Goal: Task Accomplishment & Management: Manage account settings

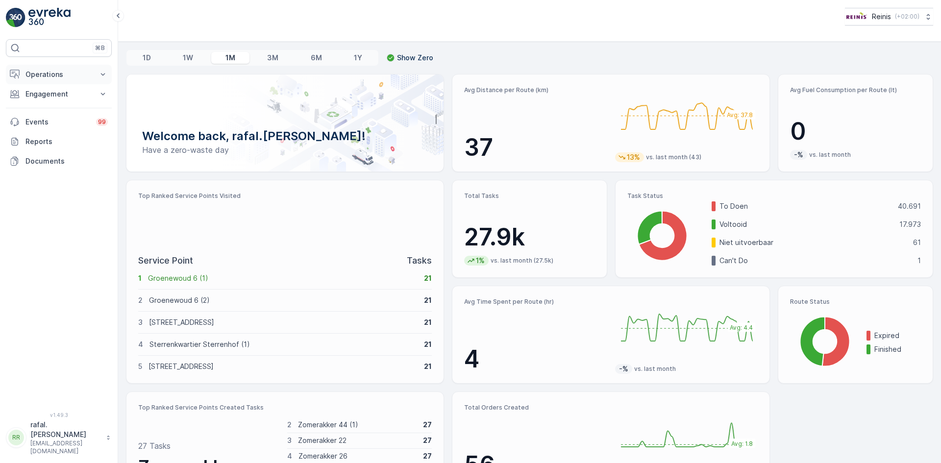
click at [64, 74] on p "Operations" at bounding box center [58, 75] width 67 height 10
click at [56, 114] on p "Routes & Tasks" at bounding box center [50, 119] width 50 height 10
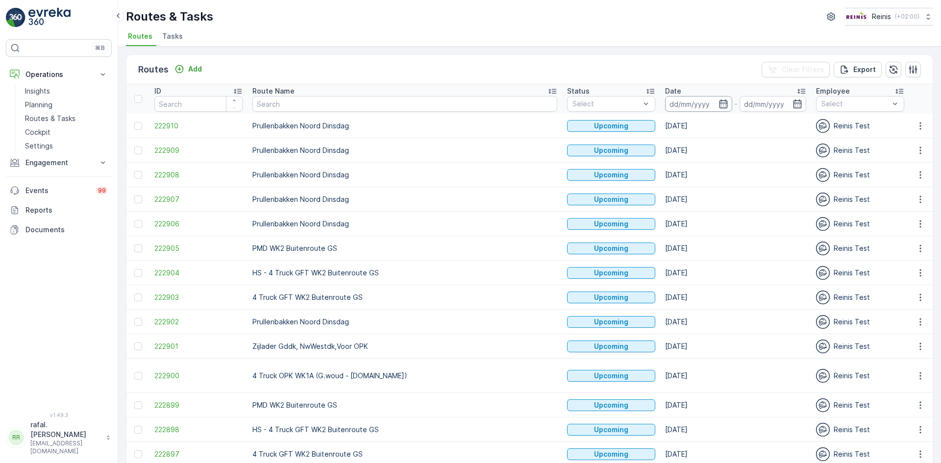
click at [665, 101] on input at bounding box center [698, 104] width 67 height 16
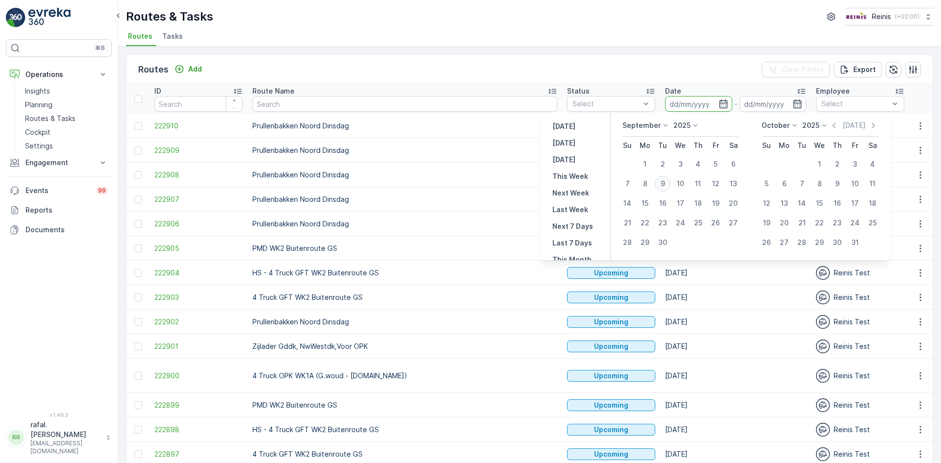
click at [665, 180] on div "9" at bounding box center [663, 184] width 16 height 16
type input "[DATE]"
click at [665, 180] on div "9" at bounding box center [663, 184] width 16 height 16
type input "[DATE]"
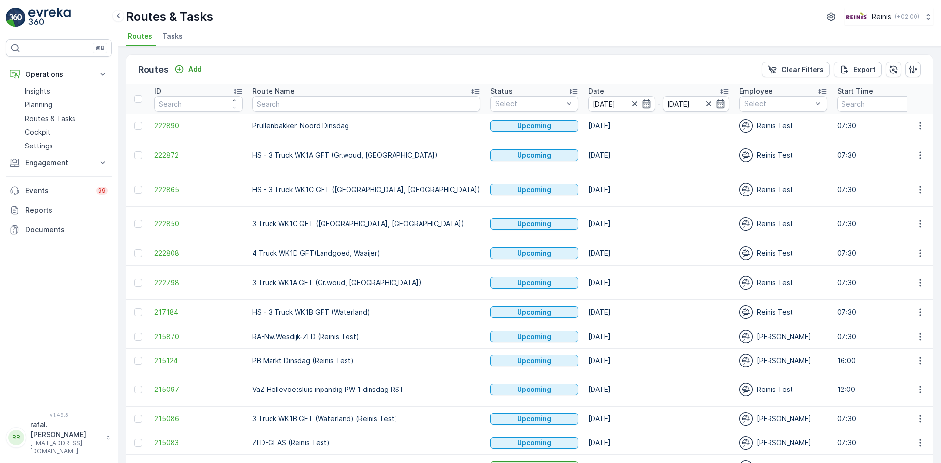
click at [413, 85] on th "Route Name" at bounding box center [367, 98] width 238 height 29
click at [471, 90] on icon at bounding box center [476, 91] width 10 height 10
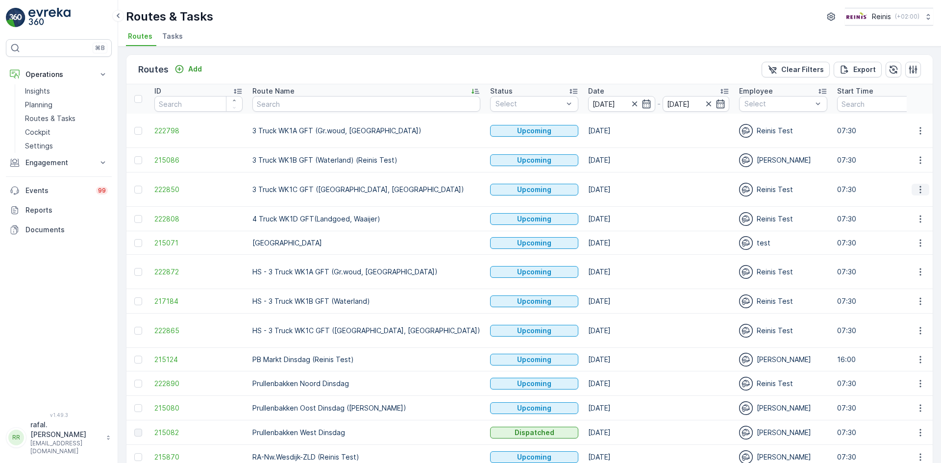
click at [921, 187] on icon "button" at bounding box center [921, 190] width 10 height 10
click at [907, 257] on span "Change Assignee" at bounding box center [897, 259] width 57 height 10
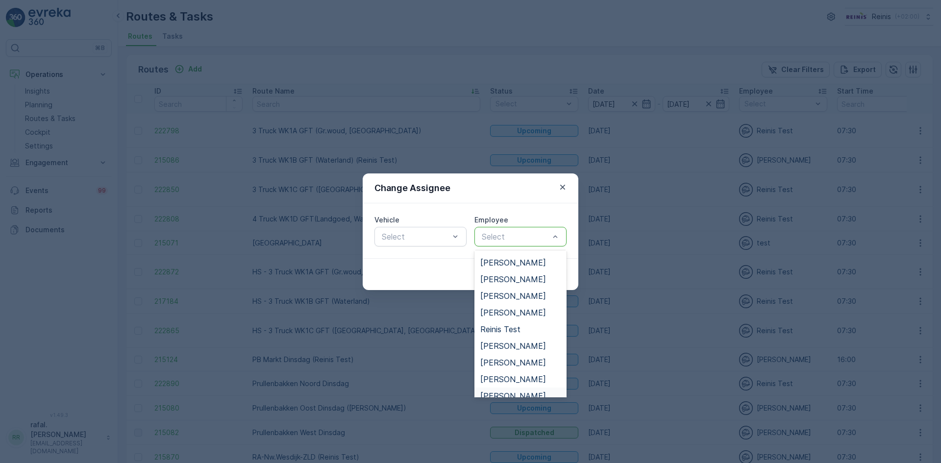
scroll to position [217, 0]
click at [515, 294] on span "[PERSON_NAME]" at bounding box center [513, 294] width 66 height 9
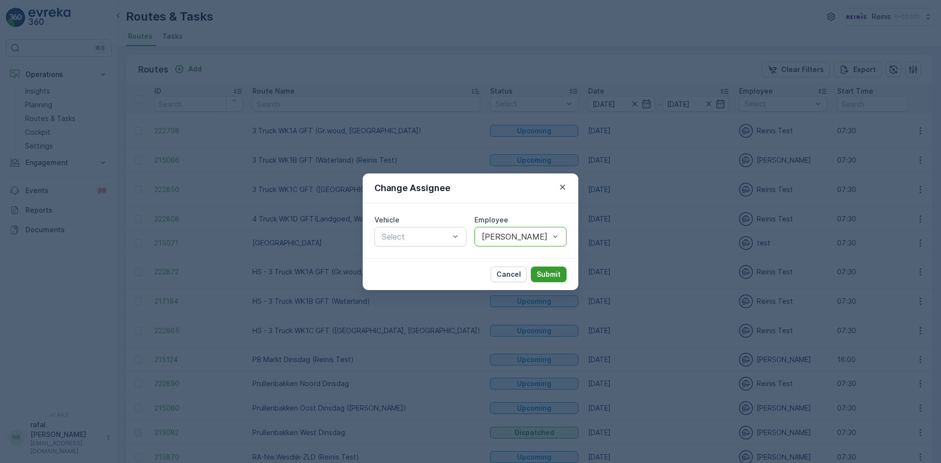
click at [546, 272] on p "Submit" at bounding box center [549, 275] width 24 height 10
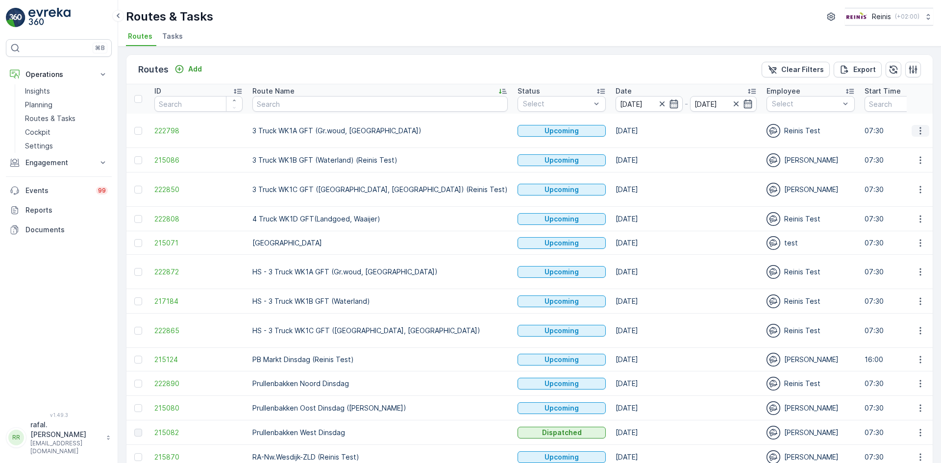
click at [920, 128] on icon "button" at bounding box center [921, 131] width 10 height 10
click at [906, 203] on span "Change Assignee" at bounding box center [897, 201] width 57 height 10
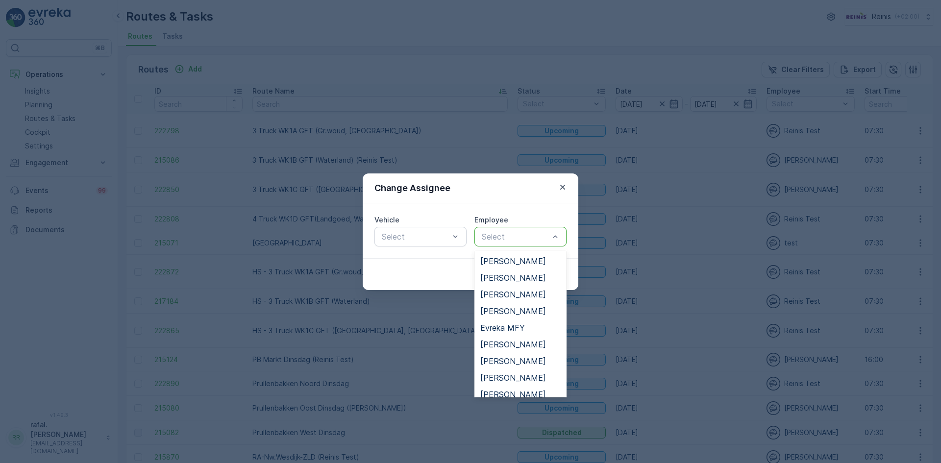
scroll to position [196, 0]
click at [513, 380] on span "[PERSON_NAME]" at bounding box center [513, 381] width 66 height 9
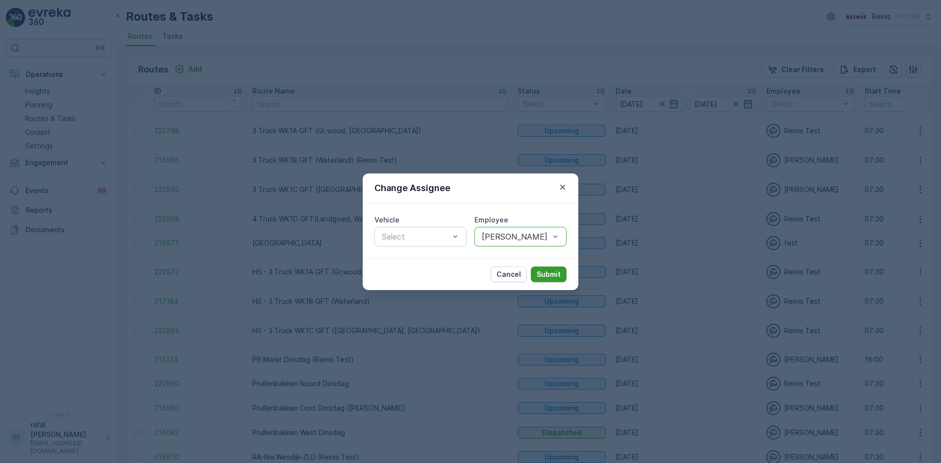
click at [556, 271] on button "Submit" at bounding box center [549, 275] width 36 height 16
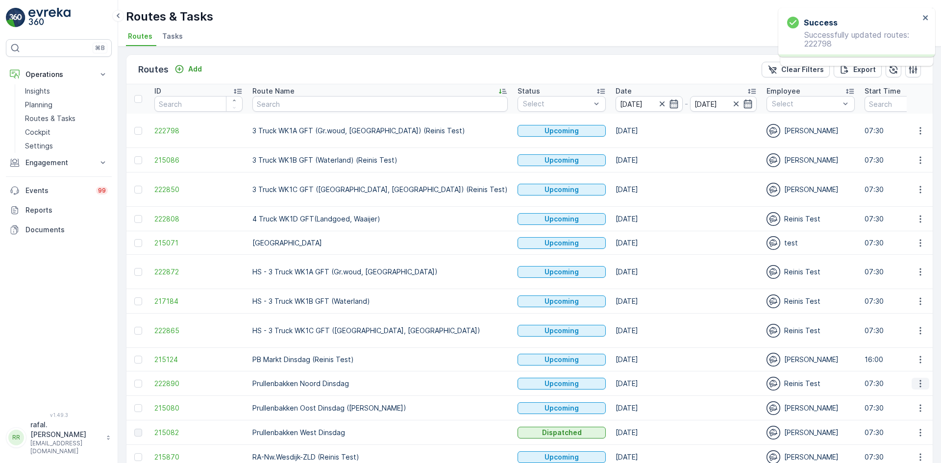
click at [920, 386] on icon "button" at bounding box center [920, 383] width 1 height 7
click at [906, 350] on span "Change Assignee" at bounding box center [897, 351] width 57 height 10
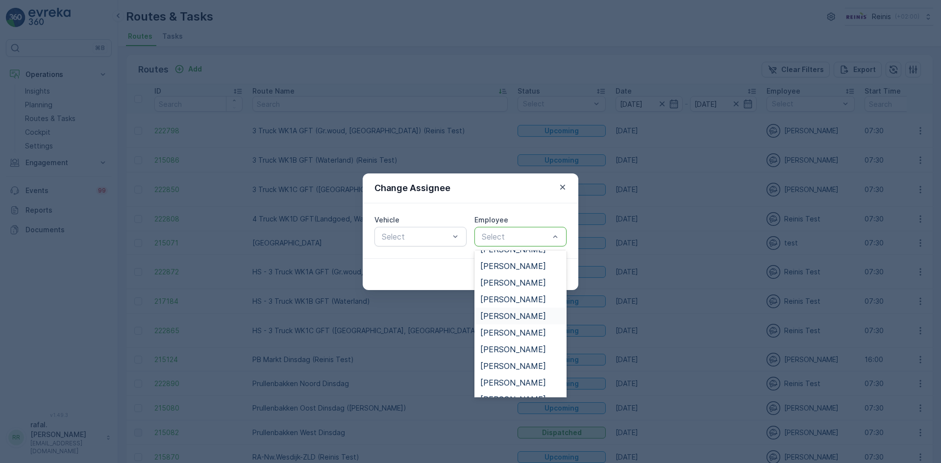
scroll to position [392, 0]
click at [511, 383] on span "[PERSON_NAME]" at bounding box center [513, 385] width 66 height 9
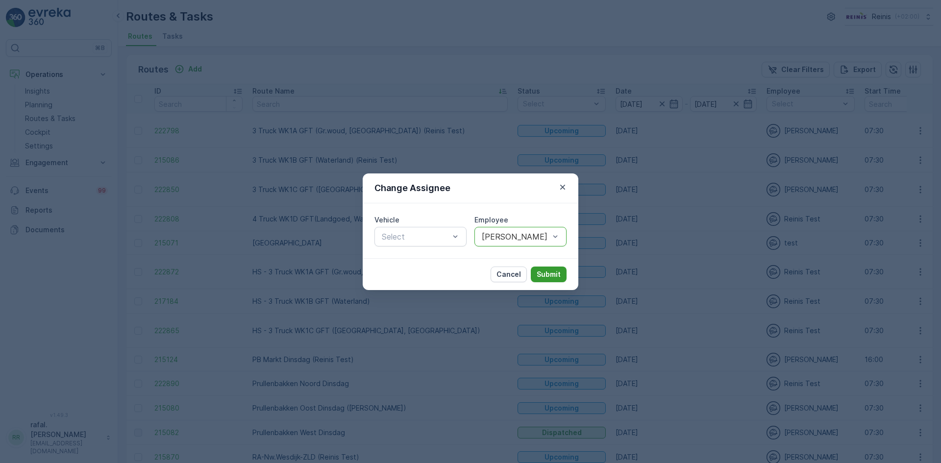
click at [542, 272] on p "Submit" at bounding box center [549, 275] width 24 height 10
